Goal: Complete application form

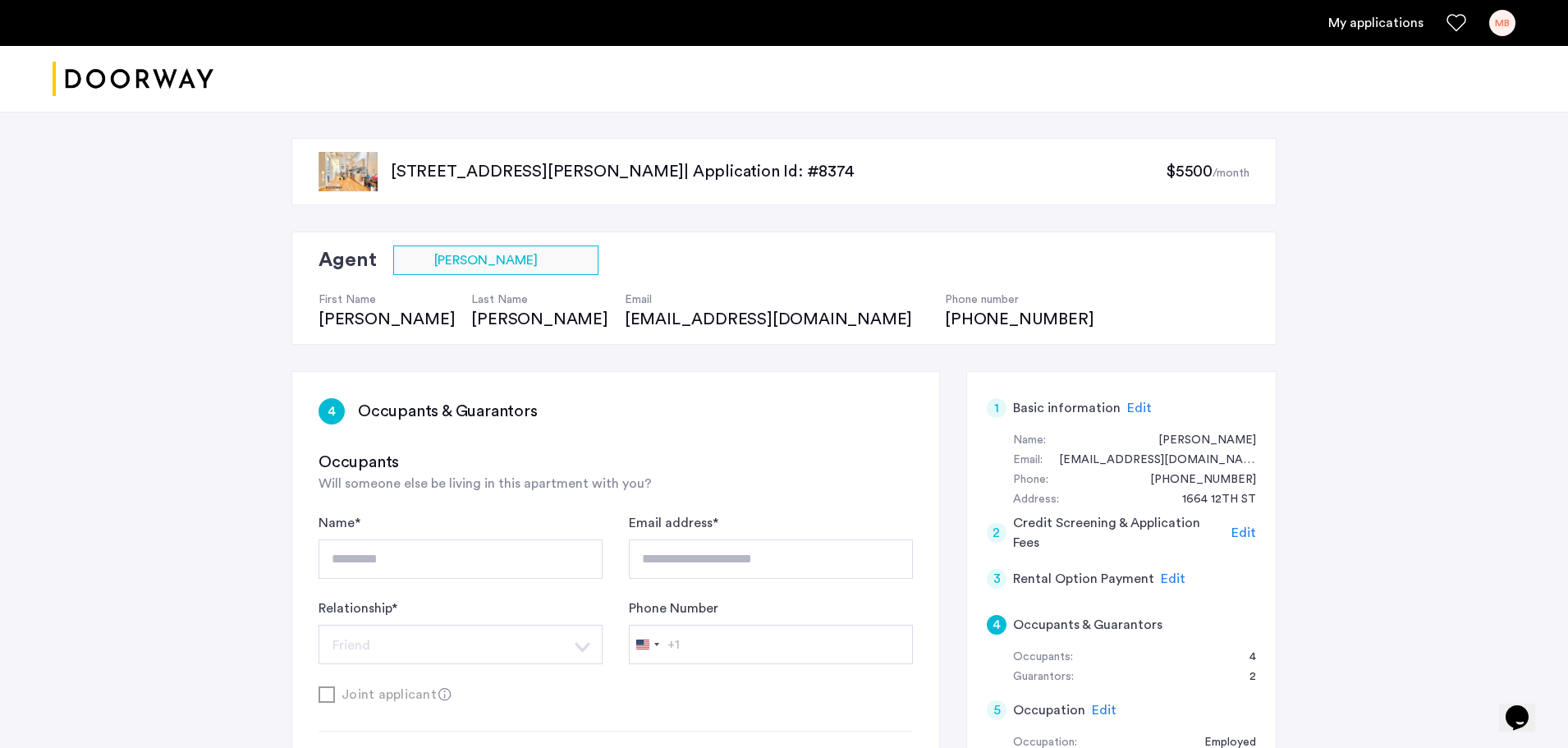
drag, startPoint x: 388, startPoint y: 179, endPoint x: 729, endPoint y: 179, distance: 341.0
click at [729, 179] on div "[STREET_ADDRESS][PERSON_NAME] | Application Id: #8374 $5500 /month" at bounding box center [784, 171] width 985 height 67
